Goal: Task Accomplishment & Management: Use online tool/utility

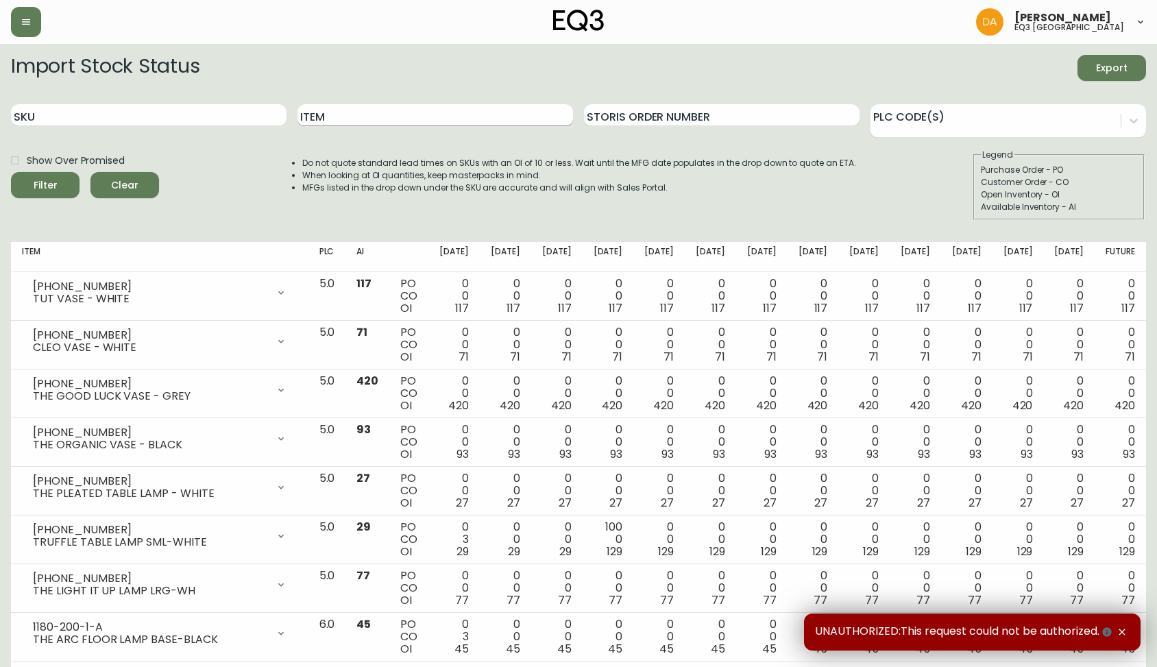
click at [346, 106] on input "Item" at bounding box center [434, 115] width 275 height 22
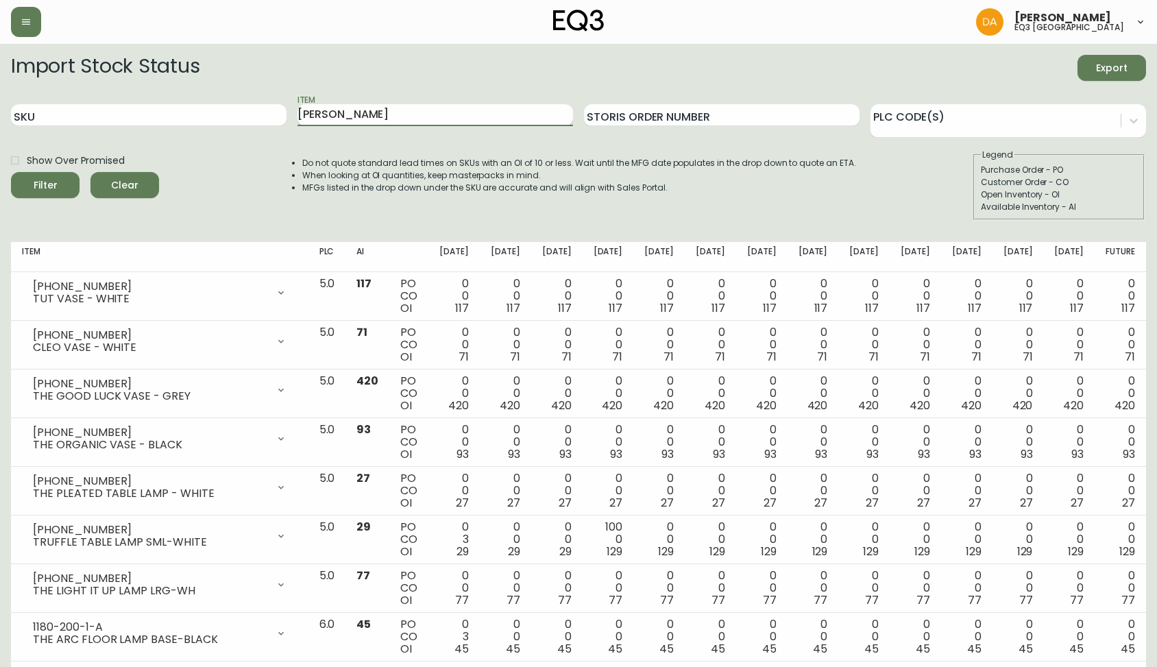
type input "[PERSON_NAME]"
click at [11, 172] on button "Filter" at bounding box center [45, 185] width 69 height 26
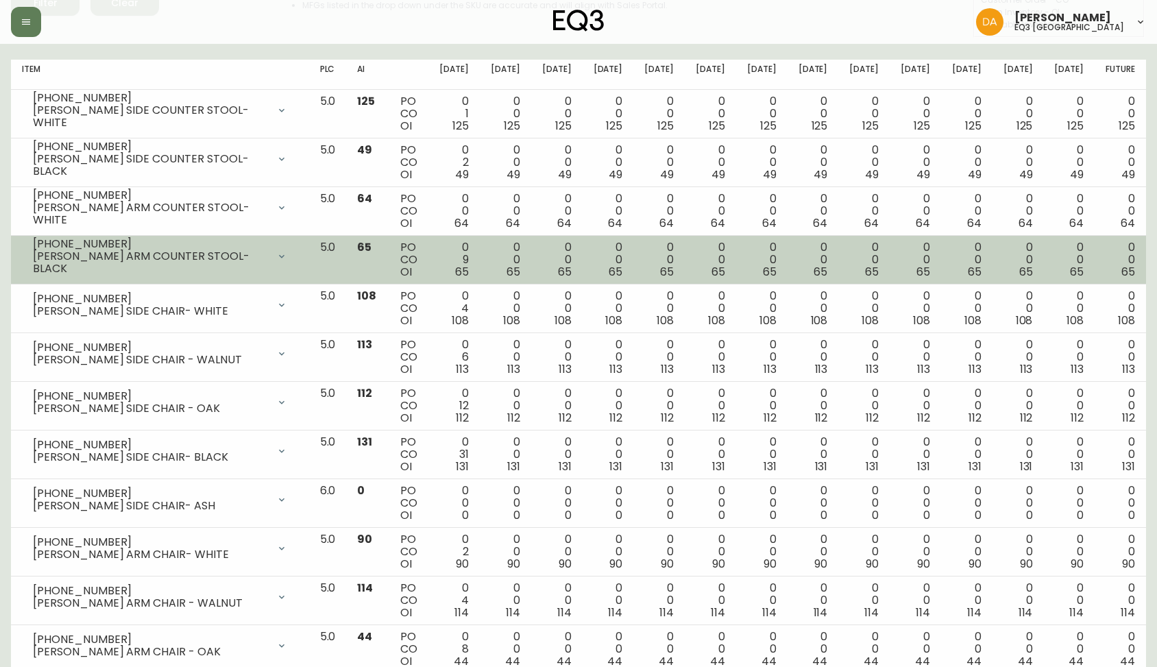
scroll to position [270, 0]
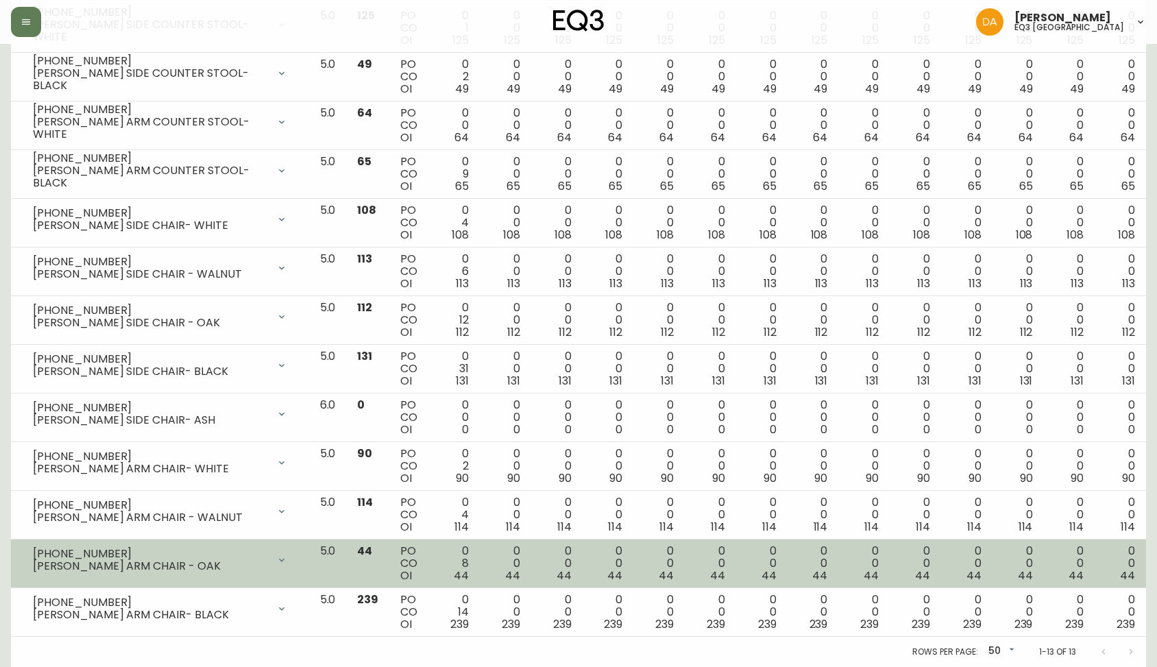
click at [287, 559] on icon at bounding box center [281, 559] width 11 height 11
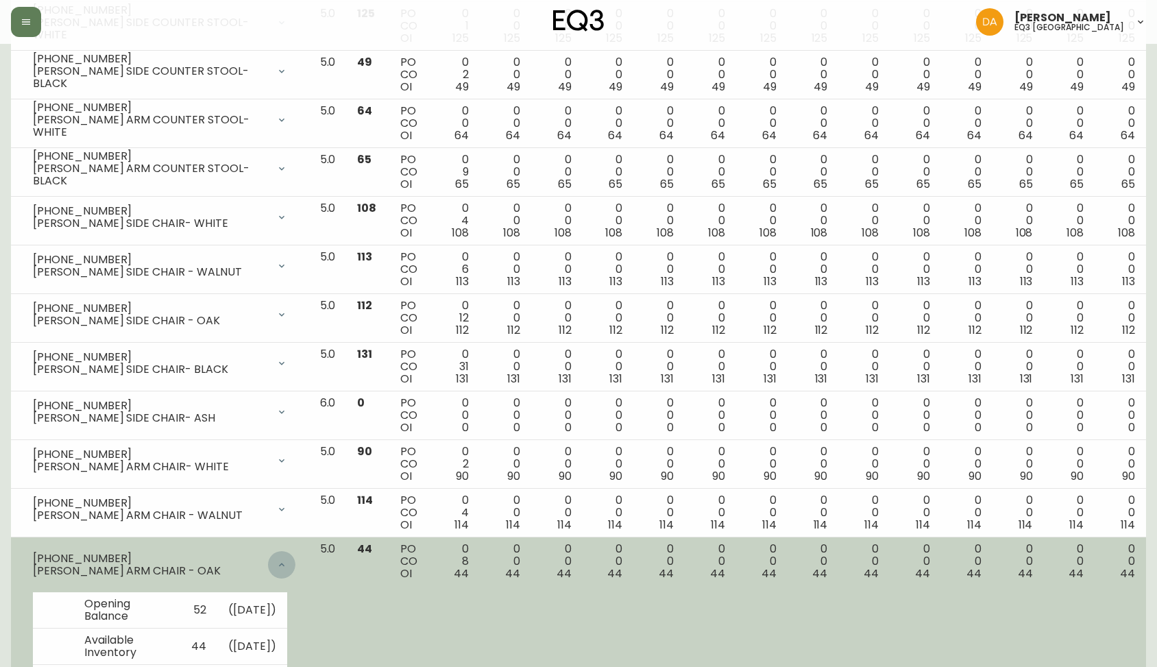
click at [295, 559] on div at bounding box center [281, 564] width 27 height 27
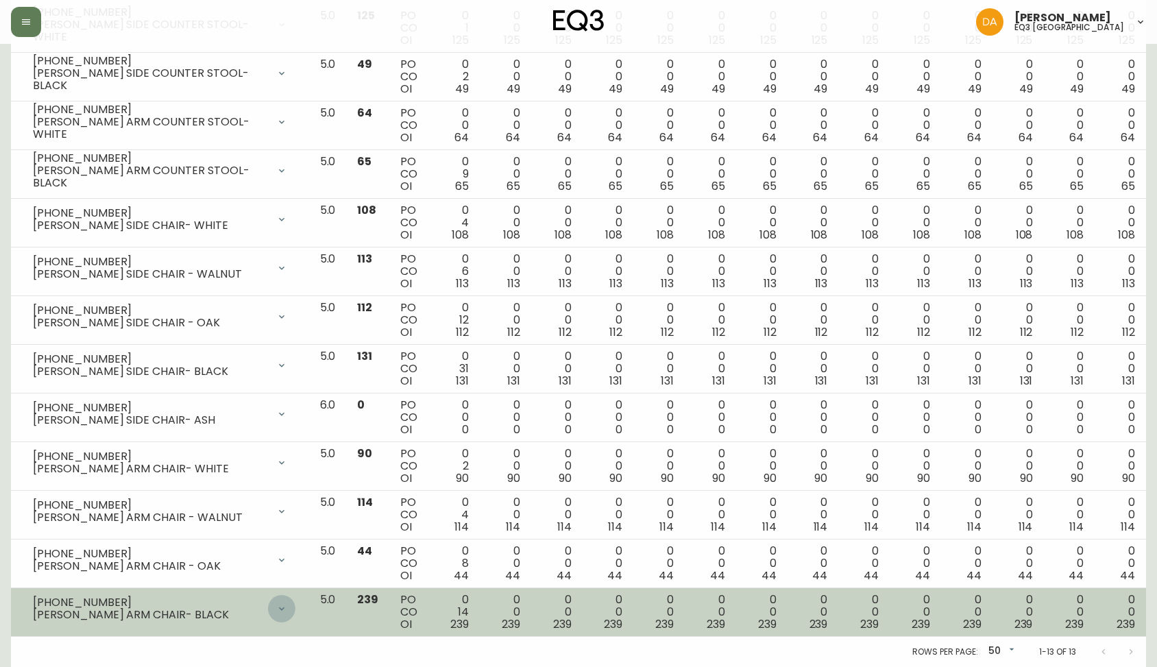
click at [295, 604] on div at bounding box center [281, 608] width 27 height 27
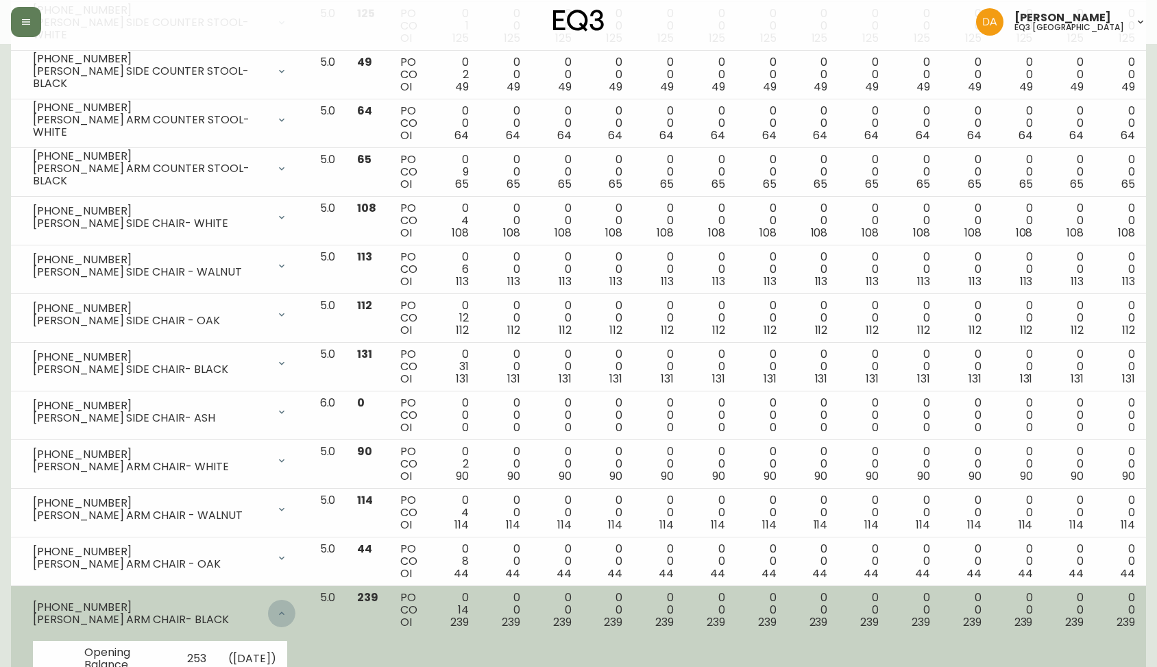
click at [295, 606] on div at bounding box center [281, 613] width 27 height 27
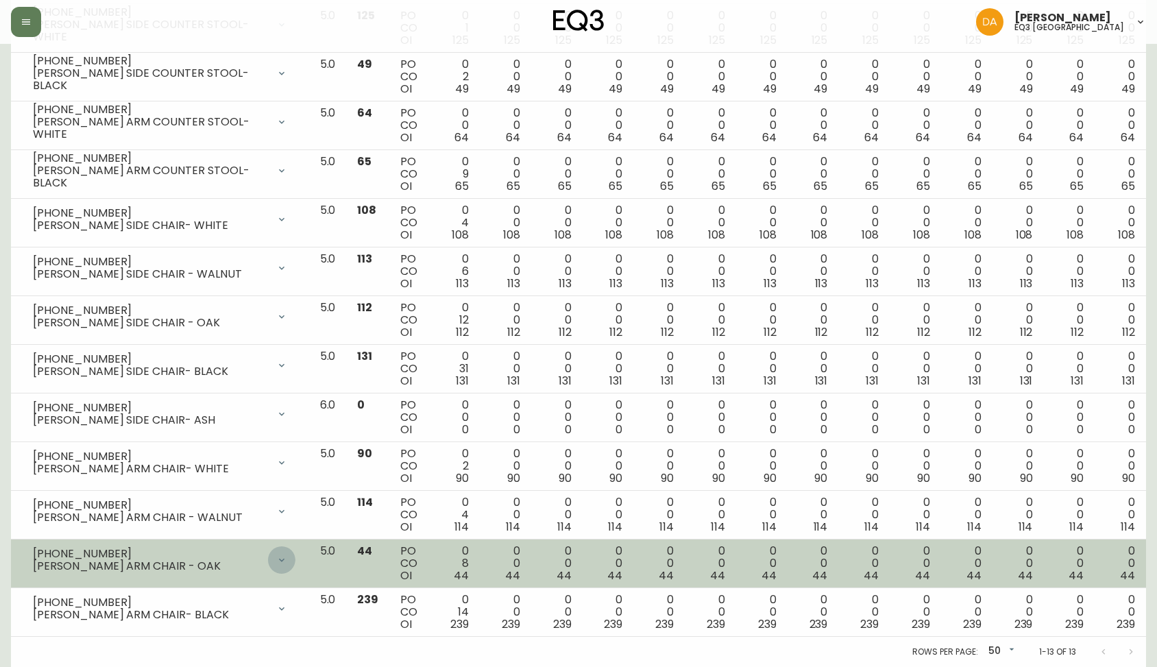
click at [287, 560] on icon at bounding box center [281, 559] width 11 height 11
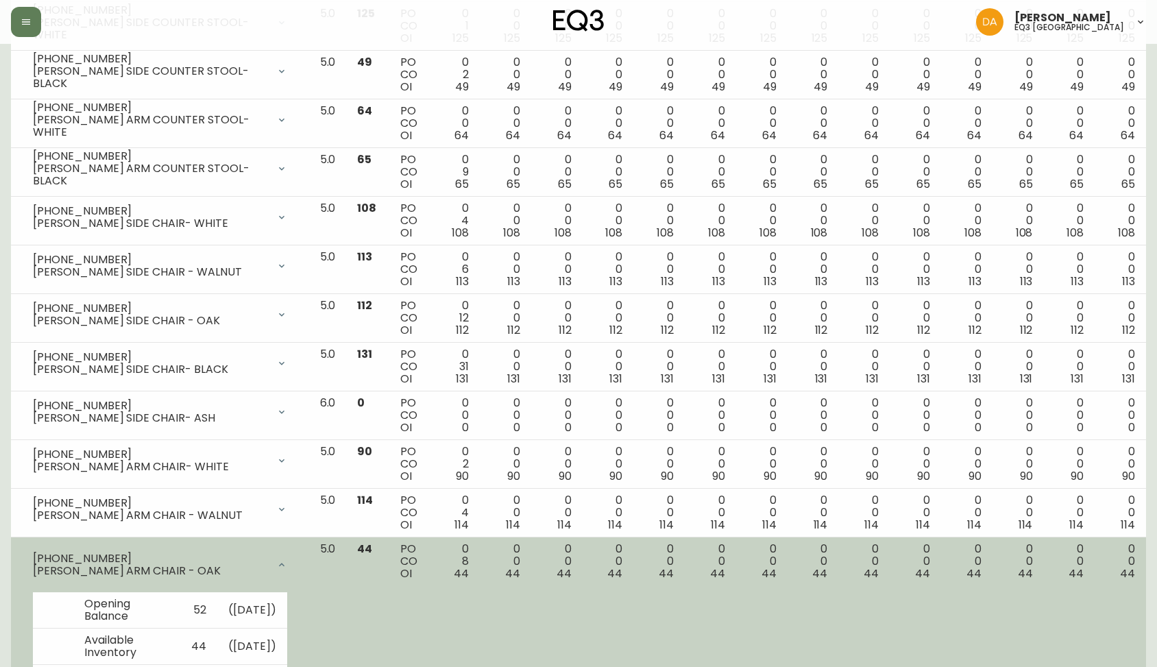
click at [295, 560] on div at bounding box center [281, 564] width 27 height 27
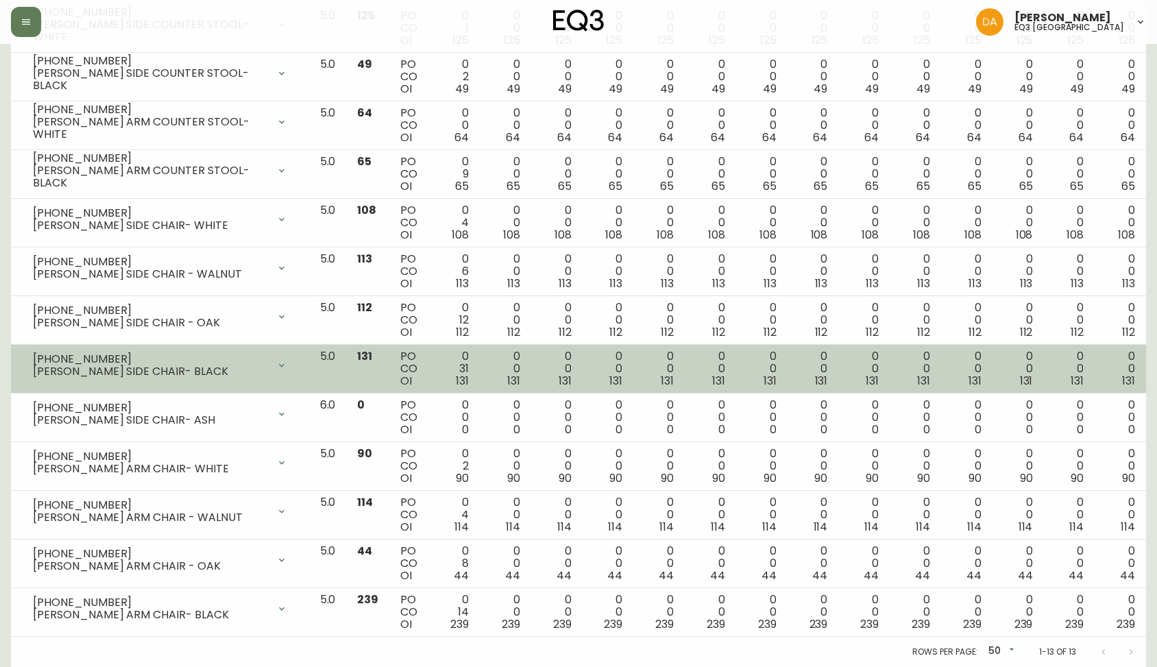
click at [268, 370] on div "[PERSON_NAME] SIDE CHAIR- BLACK" at bounding box center [150, 371] width 235 height 12
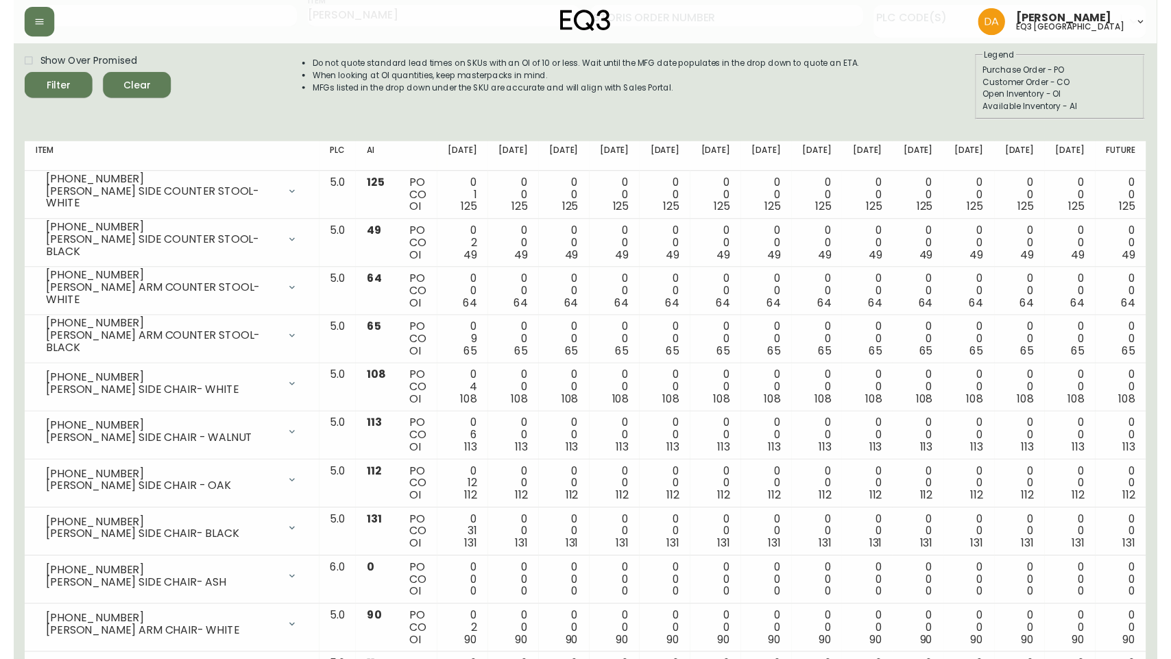
scroll to position [0, 0]
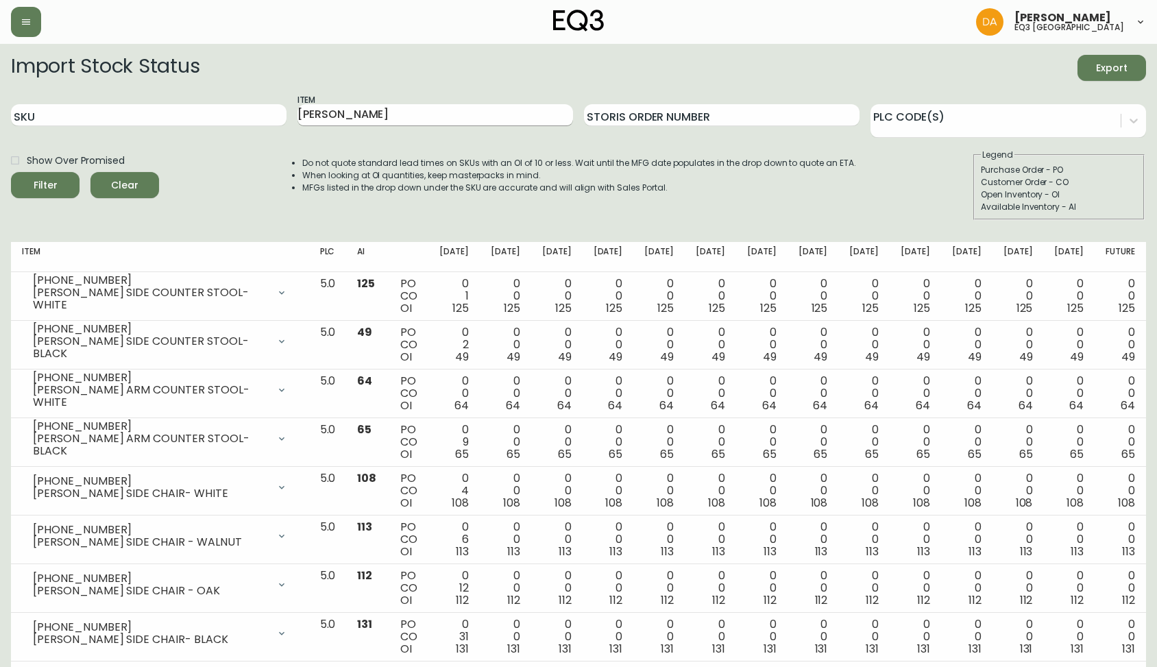
click at [318, 115] on input "[PERSON_NAME]" at bounding box center [434, 115] width 275 height 22
drag, startPoint x: 274, startPoint y: 114, endPoint x: 156, endPoint y: 112, distance: 117.9
click at [156, 112] on div "SKU Item [PERSON_NAME] Storis Order Number PLC Code(s)" at bounding box center [578, 115] width 1135 height 45
click at [94, 117] on input "SKU" at bounding box center [148, 115] width 275 height 22
paste input "3020-431-35-A"
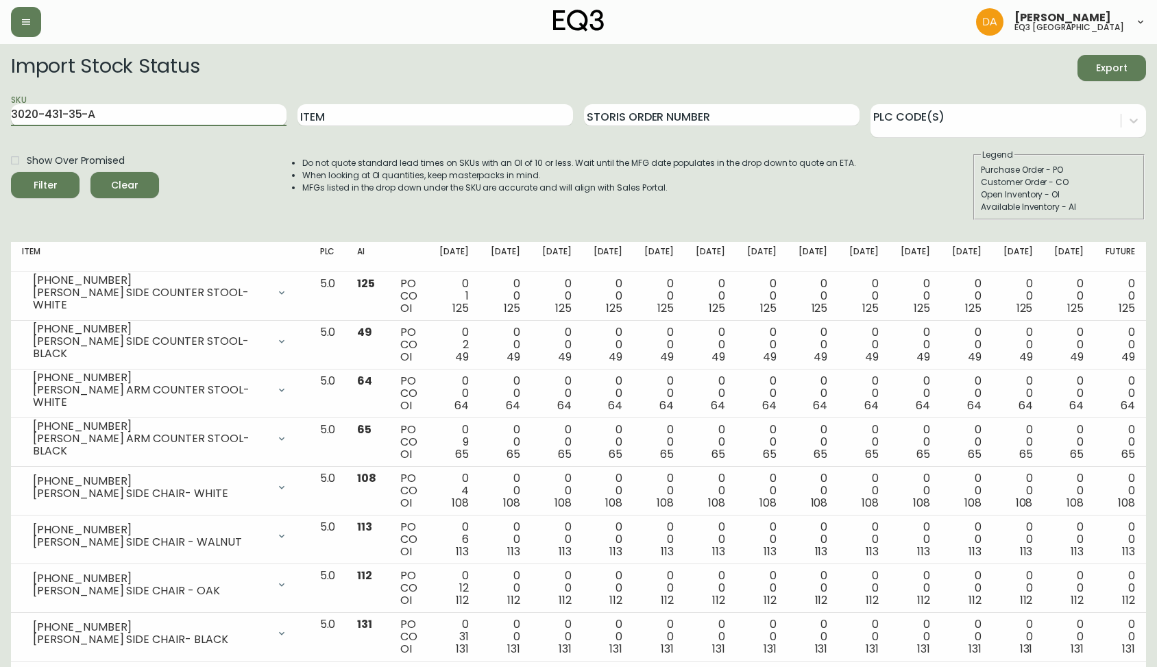
click at [11, 172] on button "Filter" at bounding box center [45, 185] width 69 height 26
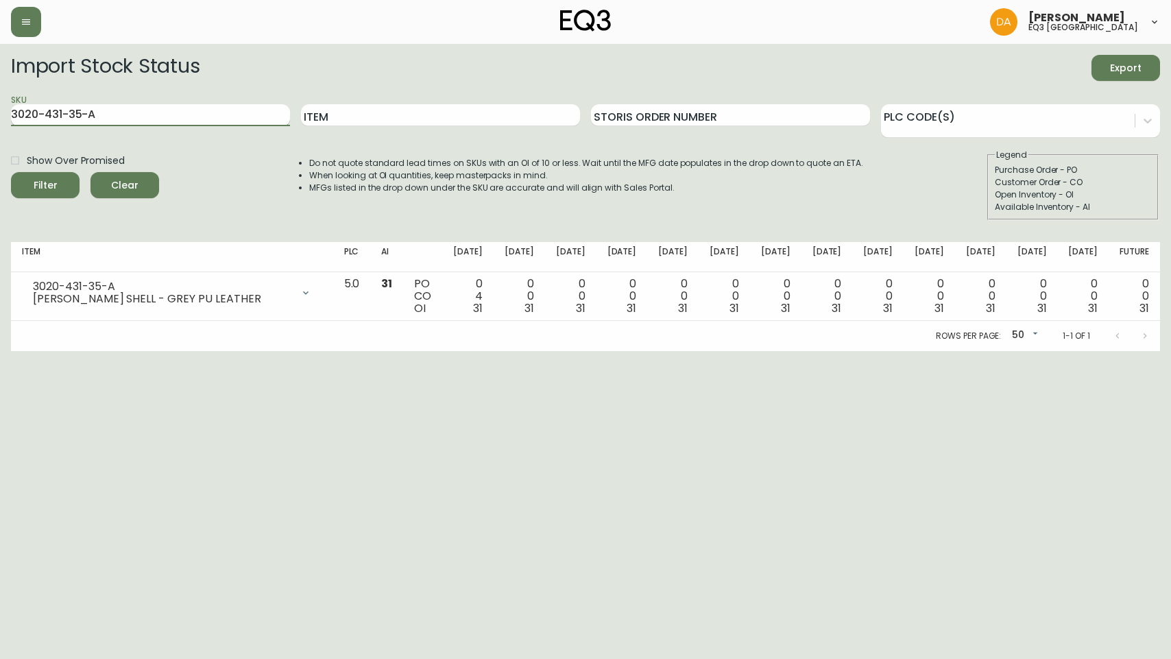
click at [138, 111] on input "3020-431-35-A" at bounding box center [150, 115] width 279 height 22
paste input "3-4-B"
type input "3020-433-4-B"
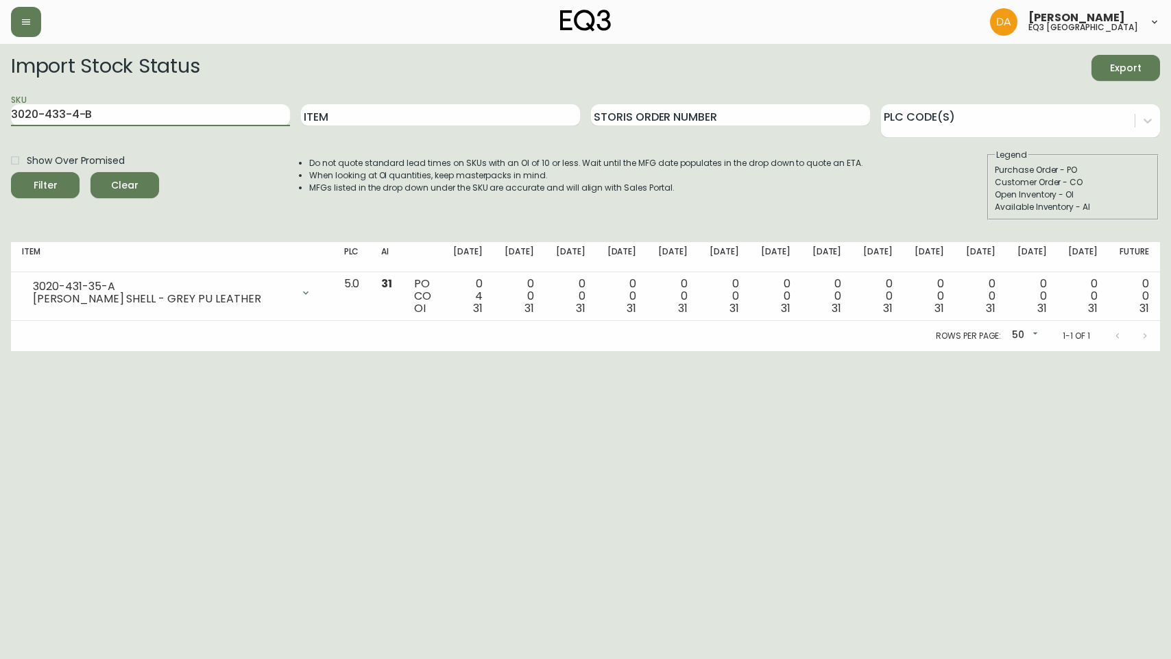
click at [11, 172] on button "Filter" at bounding box center [45, 185] width 69 height 26
